Goal: Go to known website: Access a specific website the user already knows

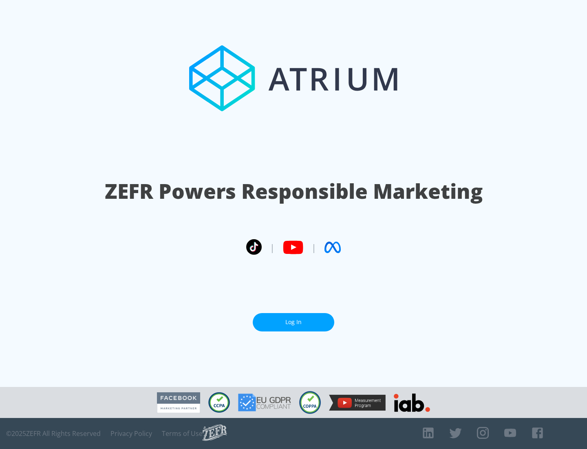
click at [294, 319] on link "Log In" at bounding box center [294, 322] width 82 height 18
